Goal: Information Seeking & Learning: Learn about a topic

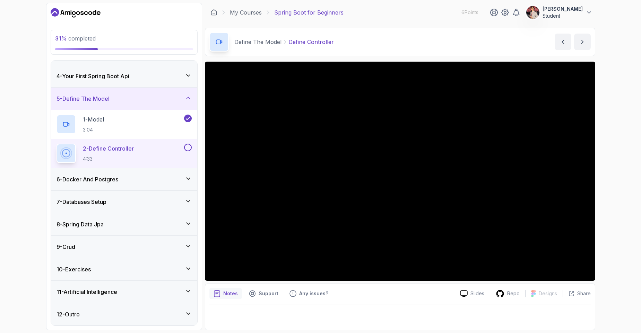
scroll to position [22, 0]
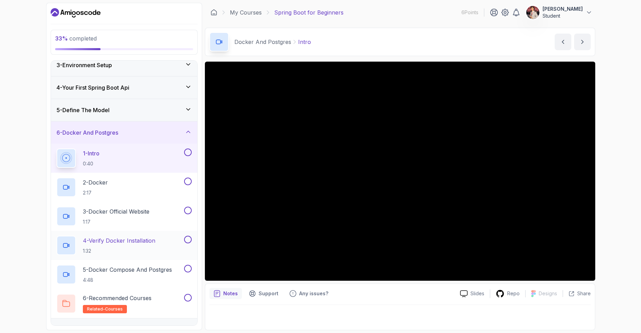
scroll to position [83, 0]
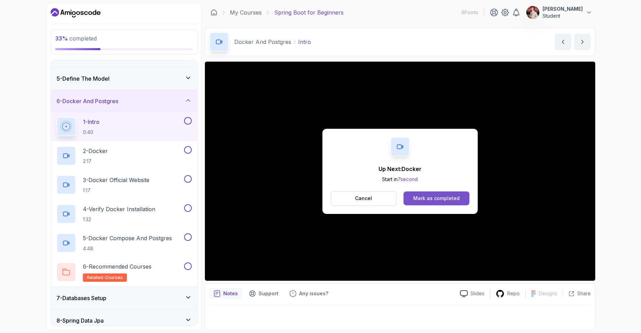
click at [425, 200] on div "Mark as completed" at bounding box center [436, 198] width 46 height 7
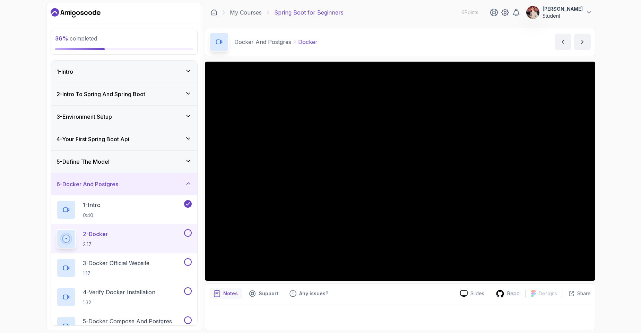
click at [190, 163] on icon at bounding box center [188, 161] width 7 height 7
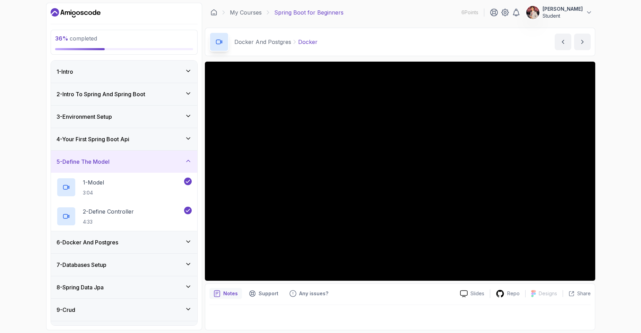
click at [187, 164] on icon at bounding box center [188, 161] width 7 height 7
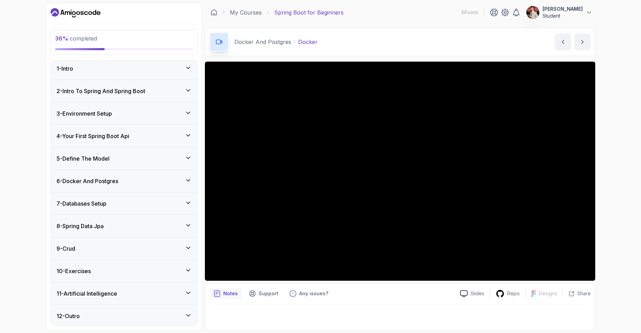
scroll to position [5, 0]
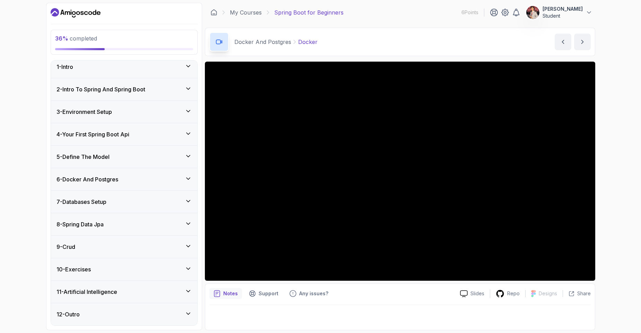
click at [176, 181] on div "6 - Docker And Postgres" at bounding box center [123, 179] width 135 height 8
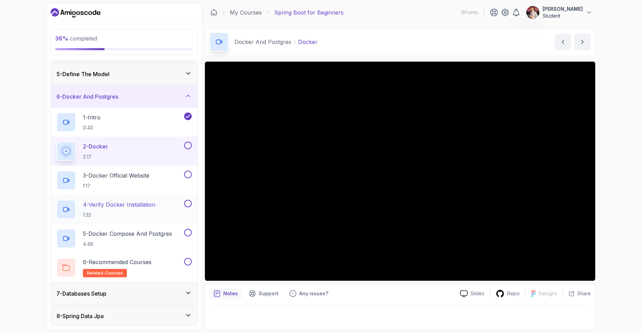
scroll to position [88, 0]
click at [51, 85] on button "6 - Docker And Postgres" at bounding box center [124, 96] width 146 height 22
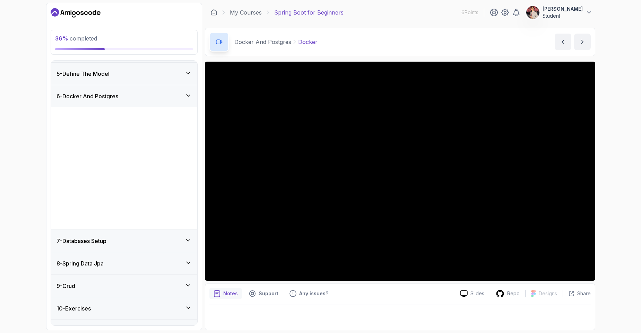
scroll to position [5, 0]
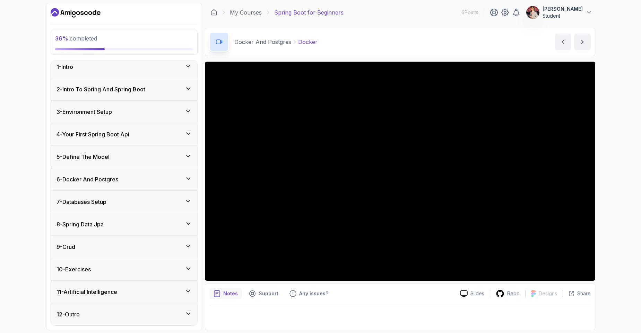
click at [51, 168] on button "6 - Docker And Postgres" at bounding box center [124, 179] width 146 height 22
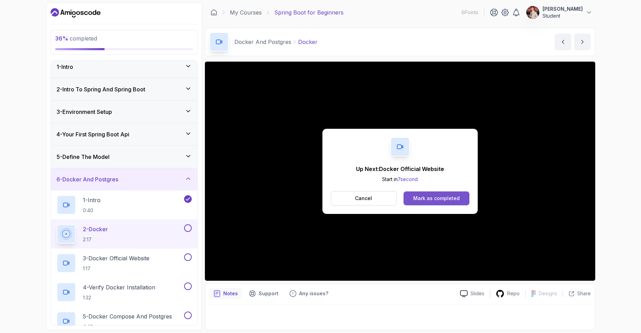
click at [412, 200] on button "Mark as completed" at bounding box center [435, 199] width 65 height 14
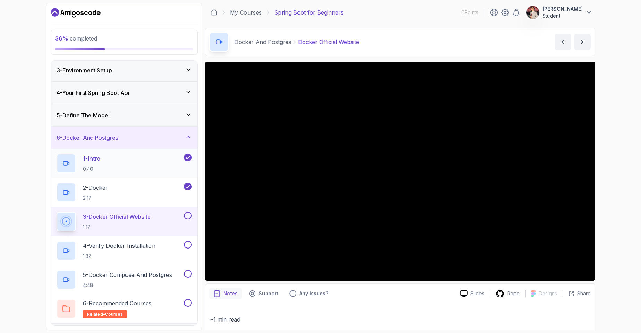
scroll to position [88, 0]
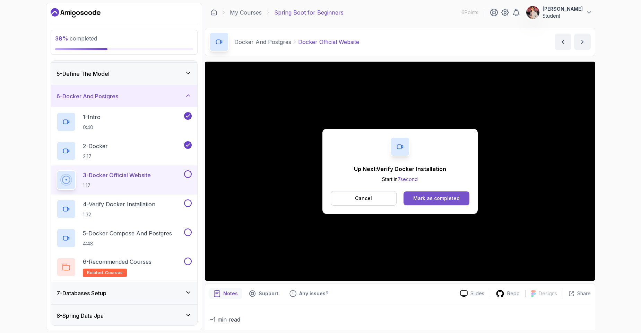
click at [437, 195] on button "Mark as completed" at bounding box center [435, 199] width 65 height 14
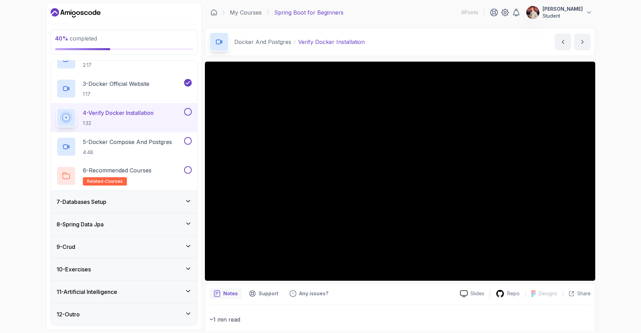
scroll to position [168, 0]
